Goal: Information Seeking & Learning: Learn about a topic

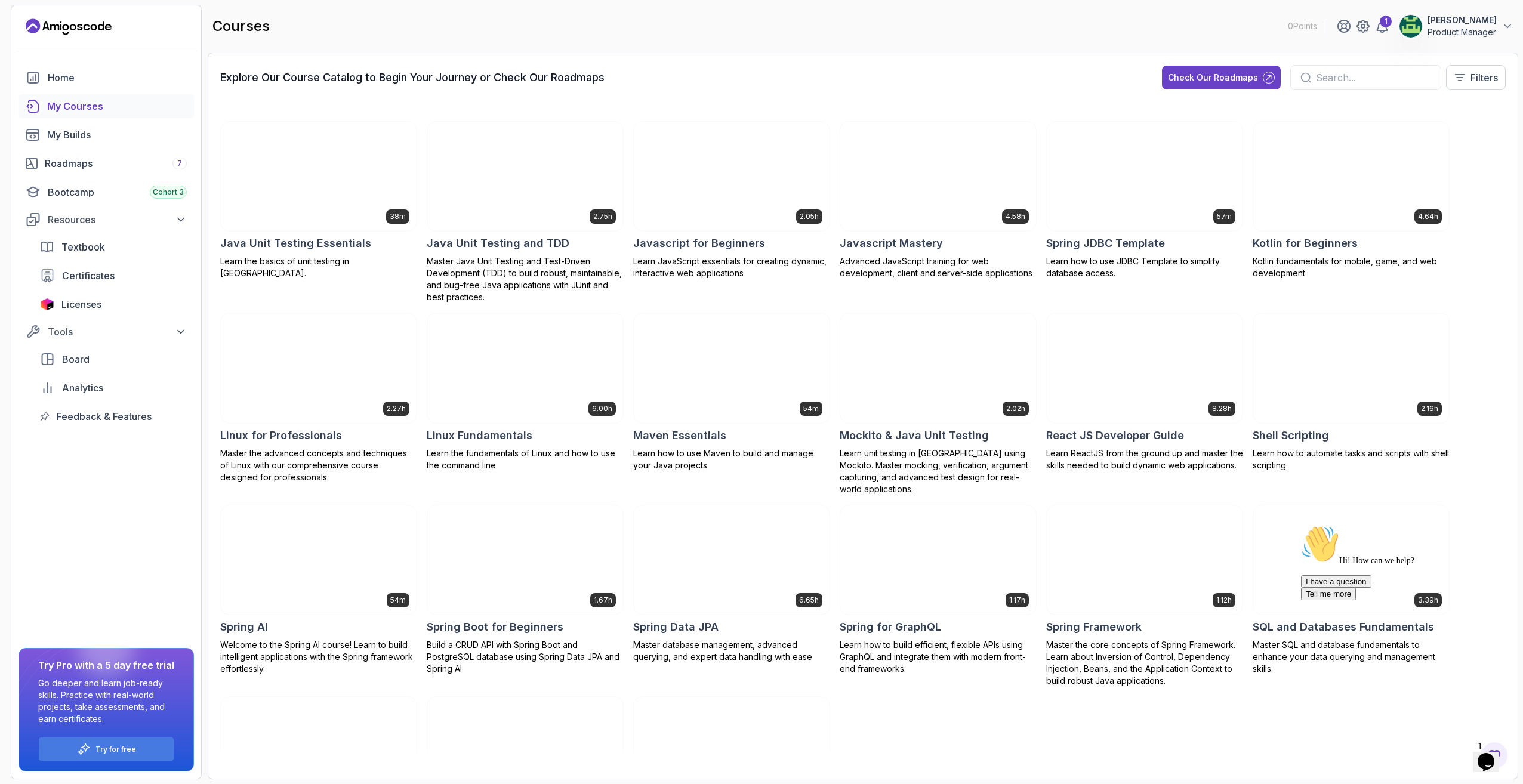
scroll to position [775, 0]
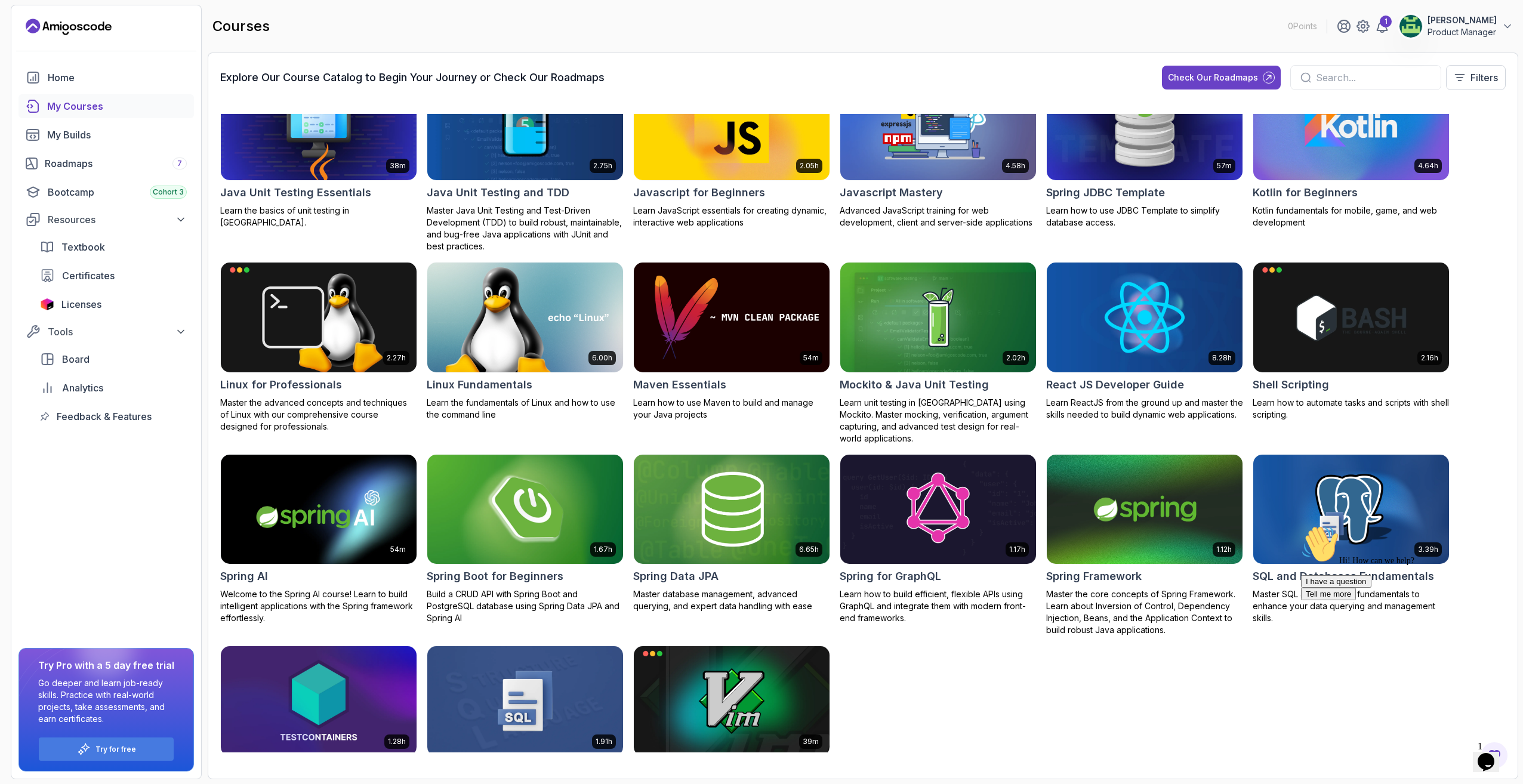
click at [543, 482] on img at bounding box center [525, 509] width 205 height 115
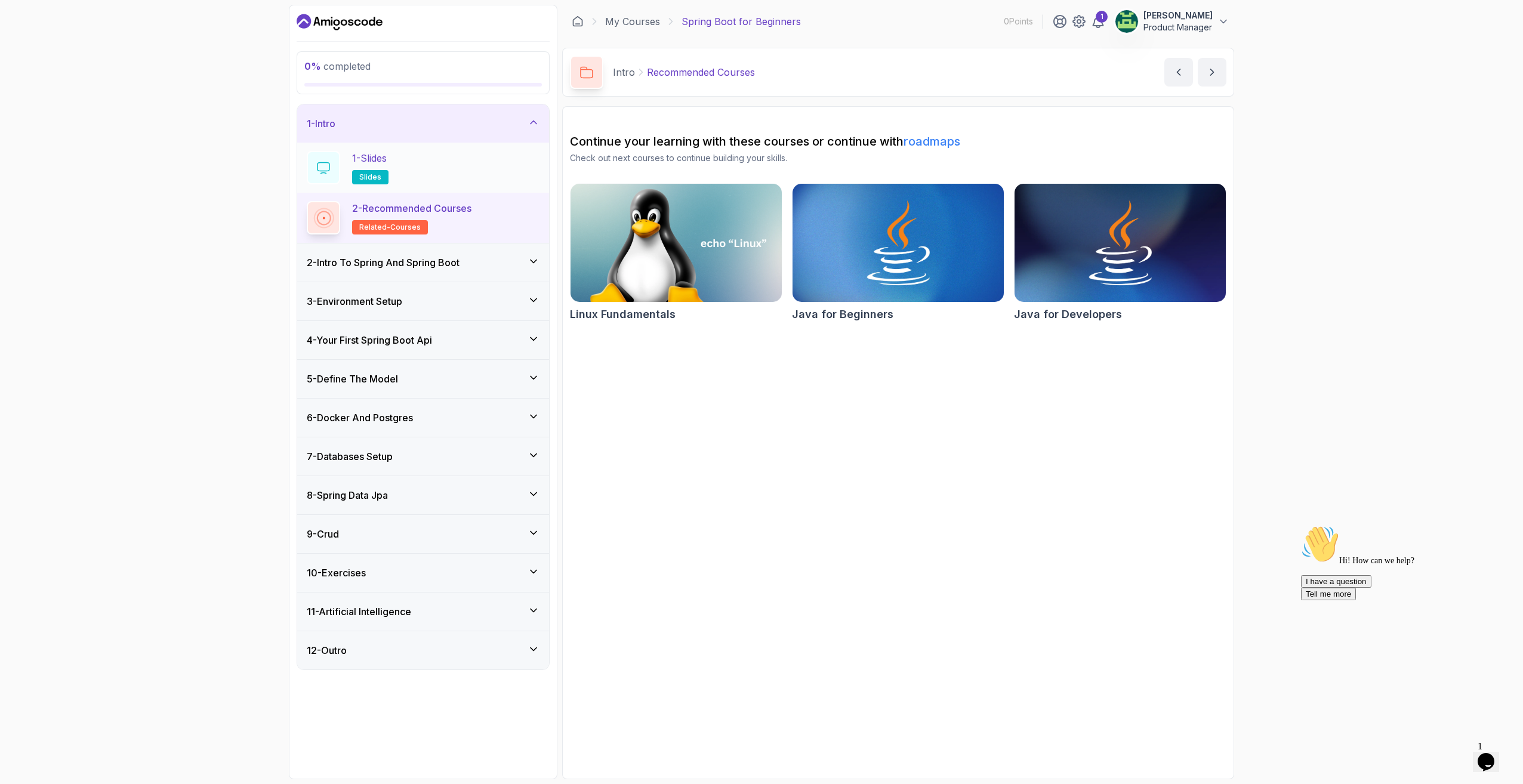
click at [438, 162] on div "1 - Slides slides" at bounding box center [423, 168] width 233 height 34
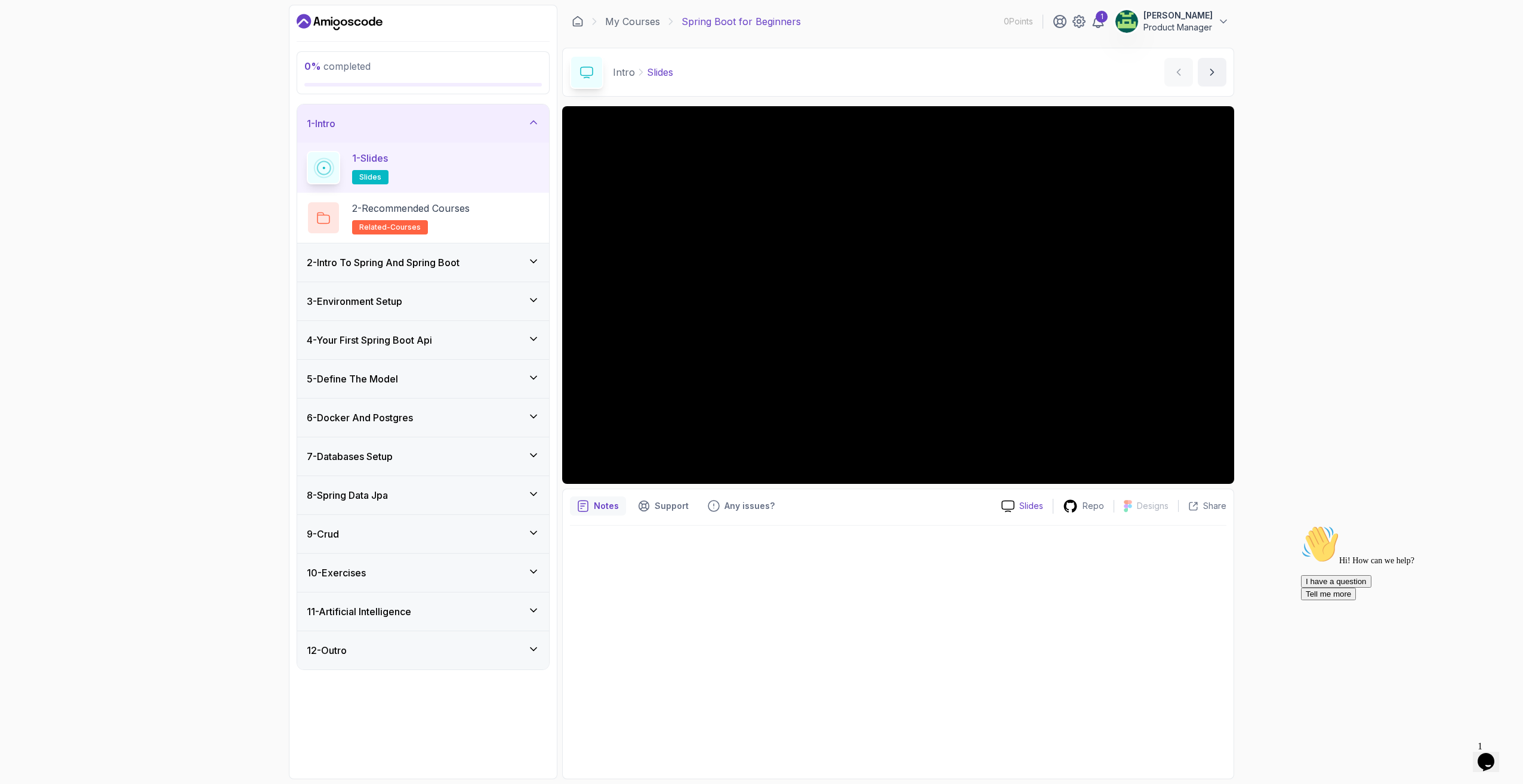
click at [1013, 503] on icon at bounding box center [1007, 505] width 13 height 13
click at [1208, 75] on icon "next content" at bounding box center [1211, 73] width 12 height 12
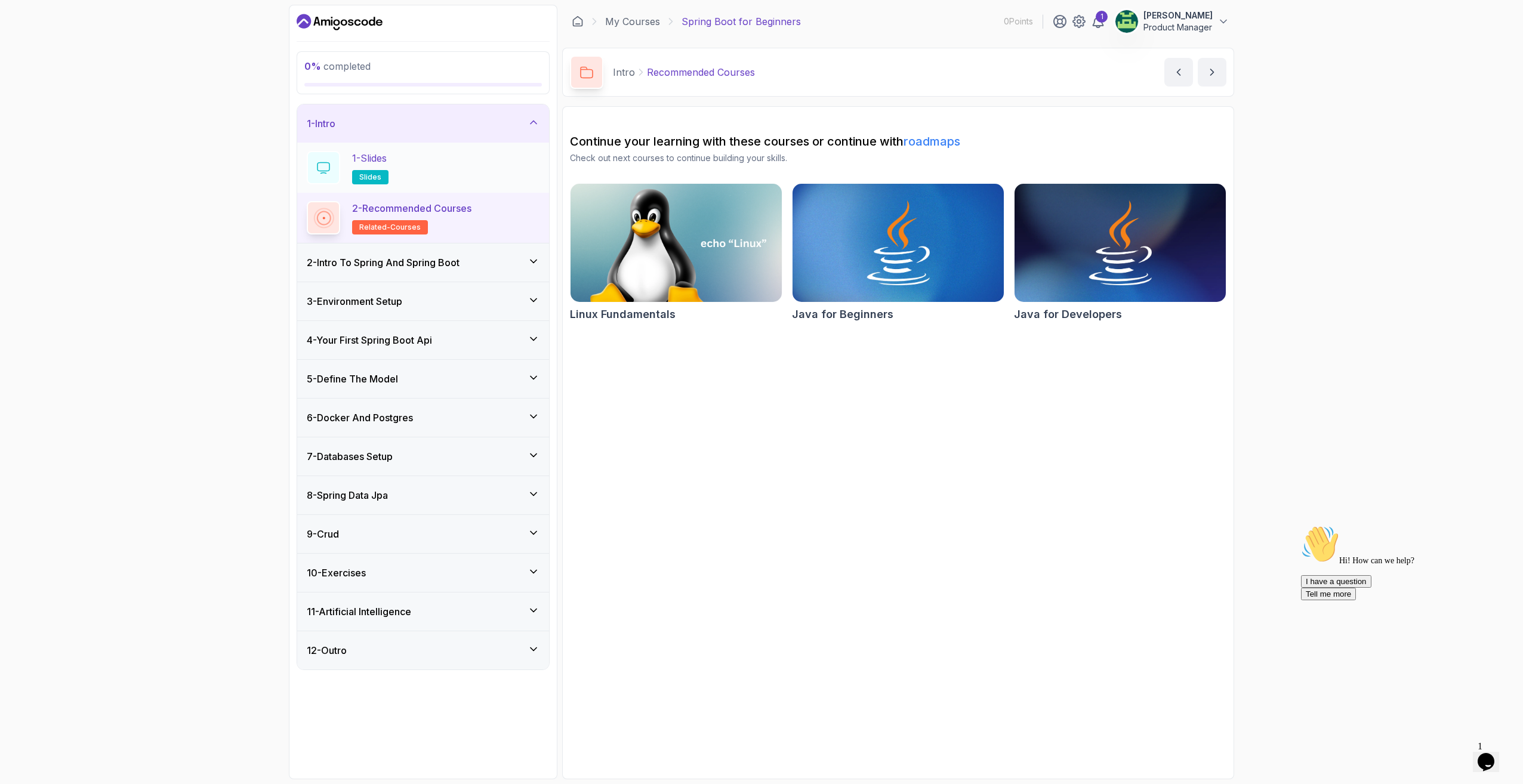
click at [433, 149] on div "1 - Slides slides" at bounding box center [423, 167] width 252 height 50
click at [436, 167] on div "1 - Slides slides" at bounding box center [423, 168] width 233 height 34
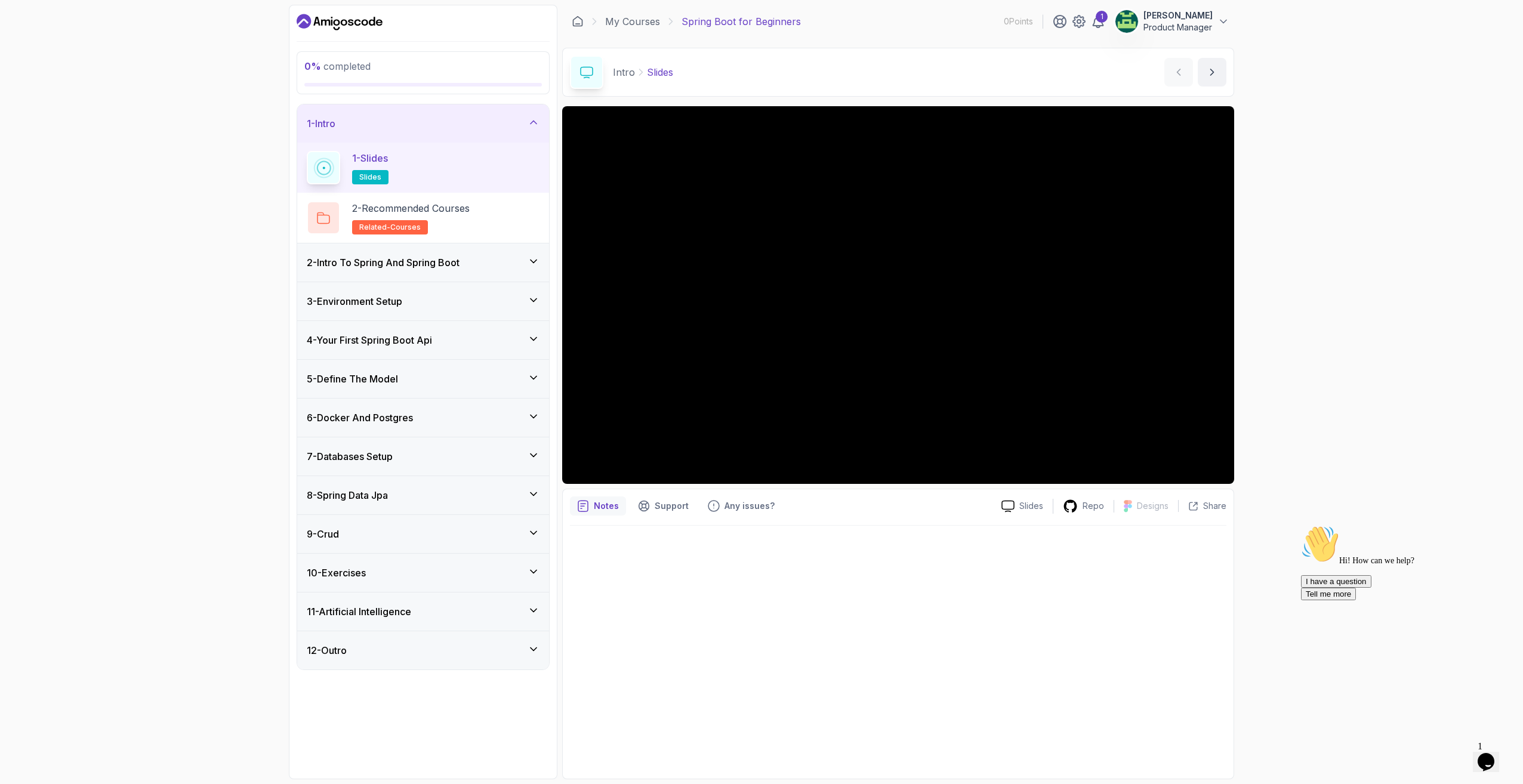
click at [377, 129] on div "1 - Intro" at bounding box center [423, 123] width 233 height 14
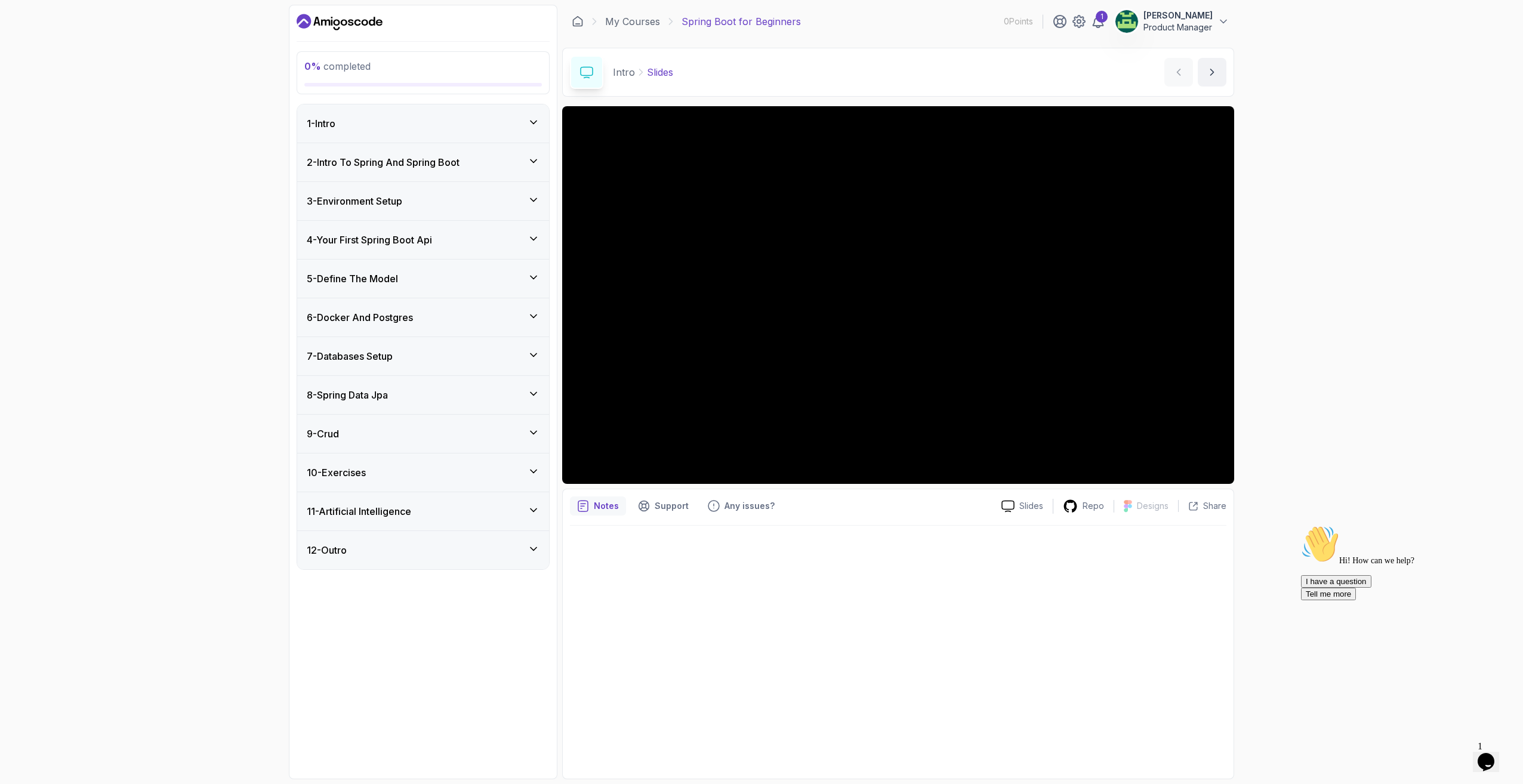
click at [377, 129] on div "1 - Intro" at bounding box center [423, 123] width 233 height 14
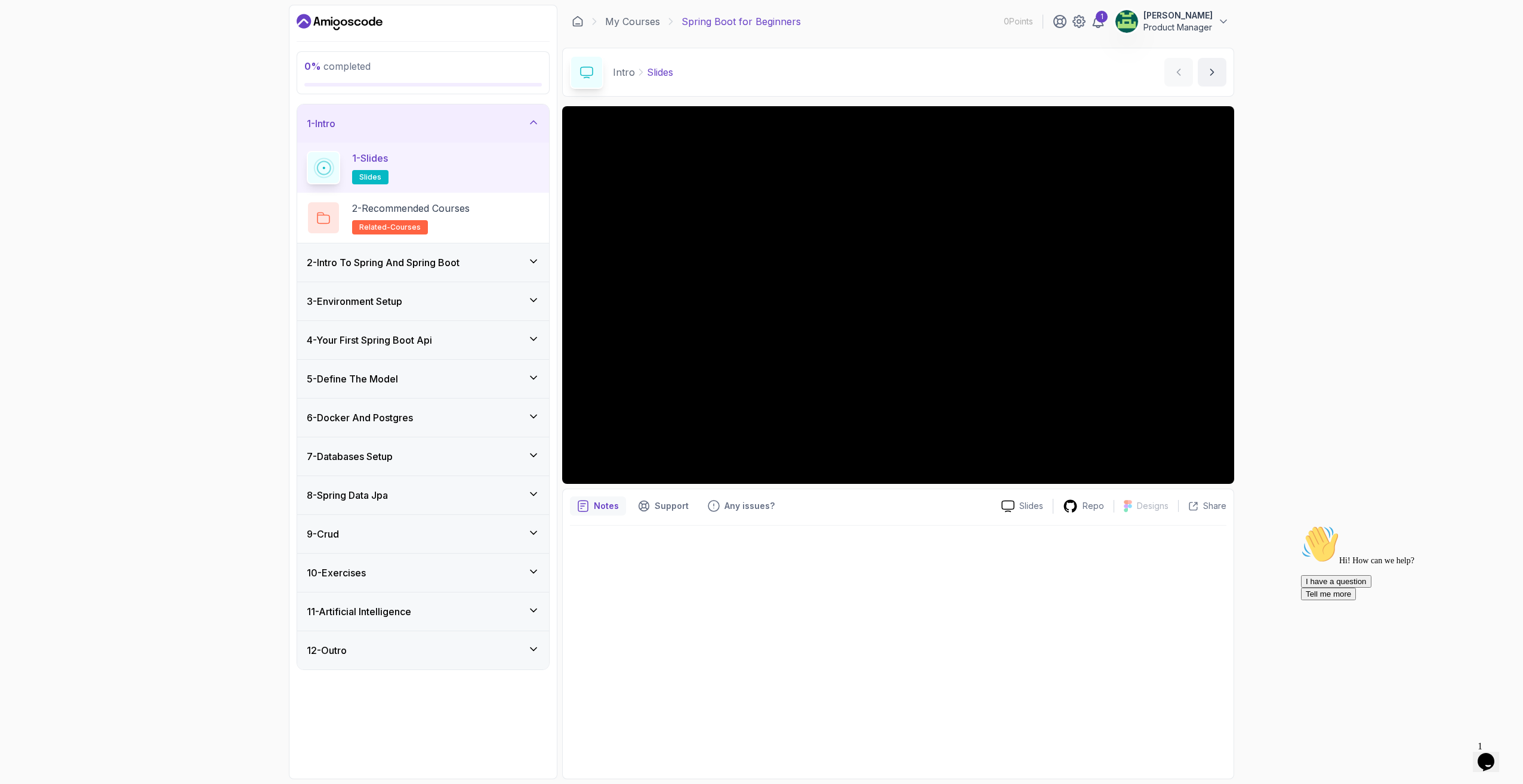
click at [425, 160] on div "1 - Slides slides" at bounding box center [423, 168] width 233 height 34
click at [607, 501] on p "Notes" at bounding box center [605, 505] width 25 height 12
click at [482, 217] on div "2 - Recommended Courses related-courses" at bounding box center [423, 218] width 233 height 34
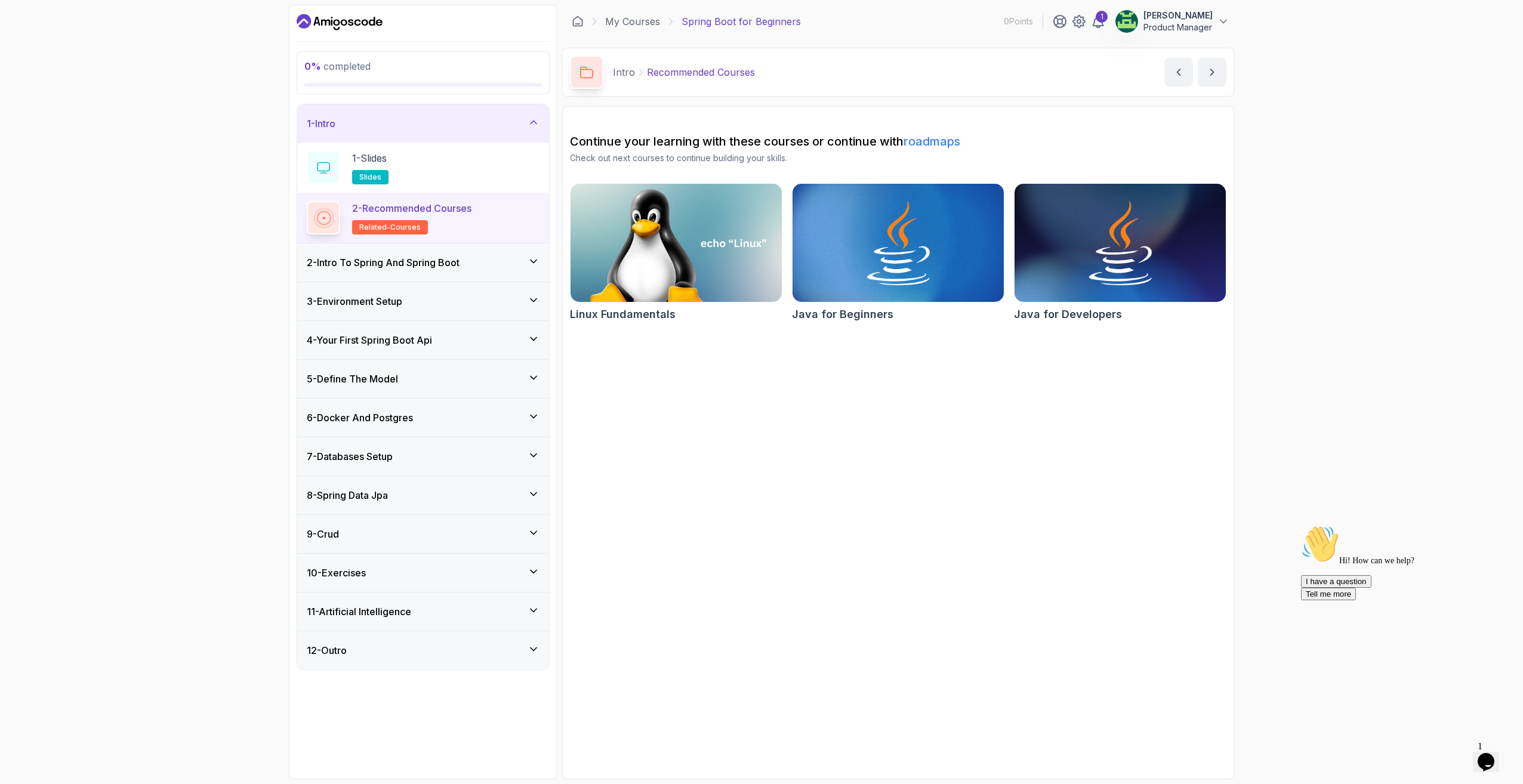
click at [477, 268] on div "2 - Intro To Spring And Spring Boot" at bounding box center [423, 263] width 233 height 14
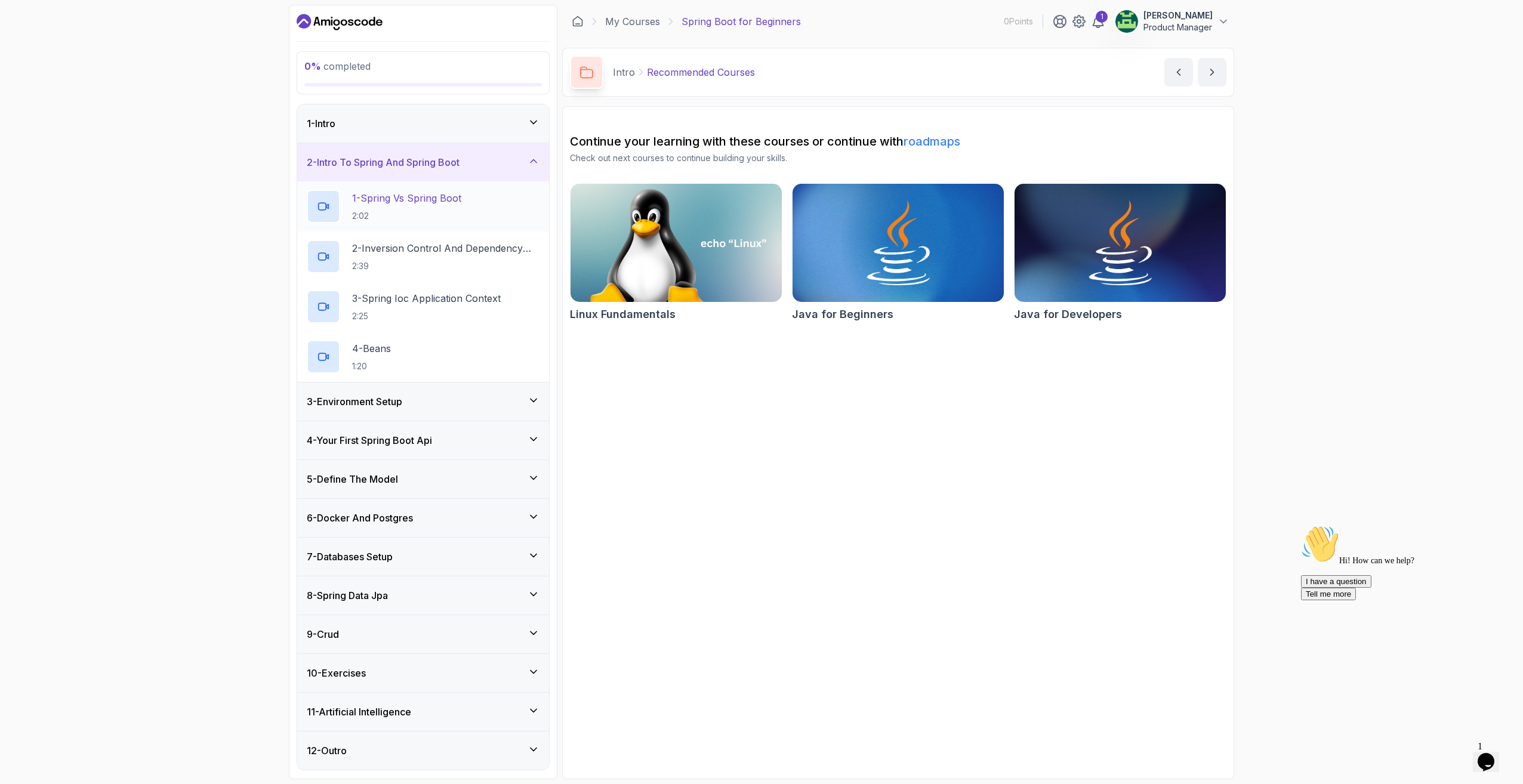
click at [466, 209] on div "1 - Spring Vs Spring Boot 2:02" at bounding box center [423, 207] width 233 height 34
